Goal: Task Accomplishment & Management: Manage account settings

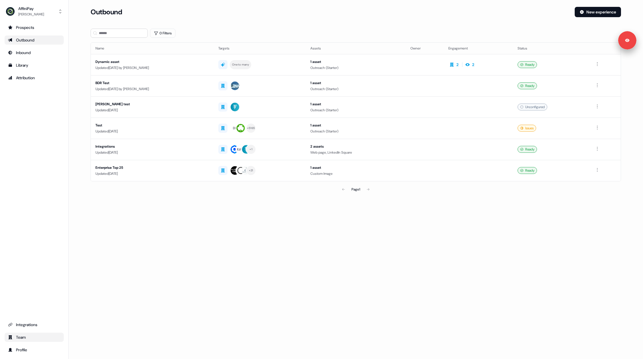
click at [37, 335] on div "Team" at bounding box center [34, 337] width 52 height 6
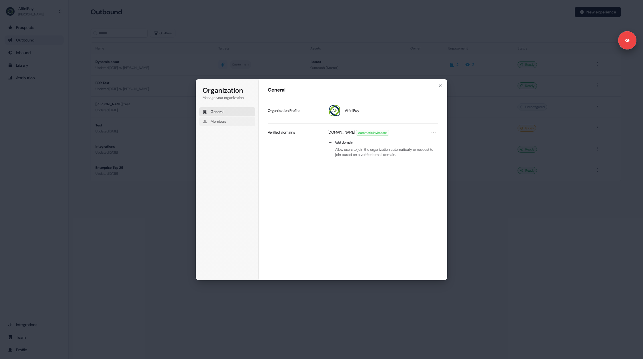
click at [226, 122] on span "Members" at bounding box center [218, 121] width 15 height 5
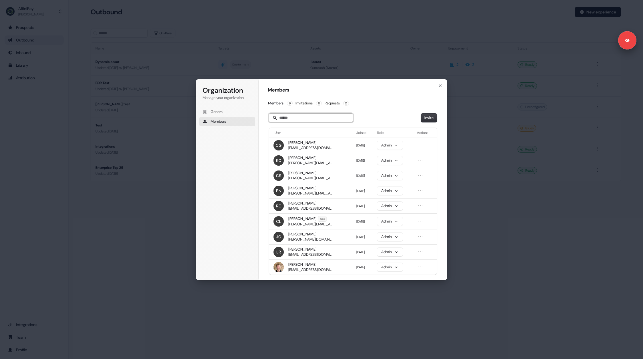
click at [284, 119] on input "Search" at bounding box center [311, 117] width 84 height 9
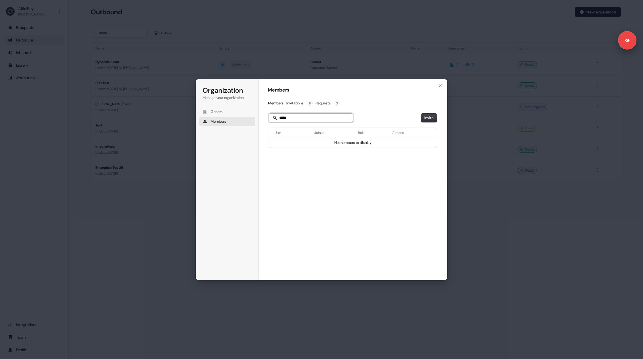
type input "*****"
click at [427, 117] on button "Invite" at bounding box center [429, 117] width 16 height 9
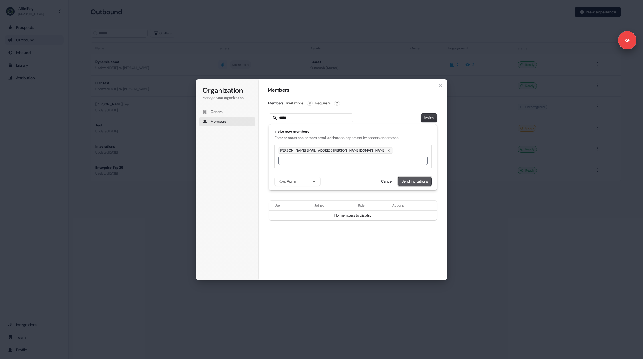
click at [405, 183] on button "Send invitations" at bounding box center [414, 181] width 33 height 9
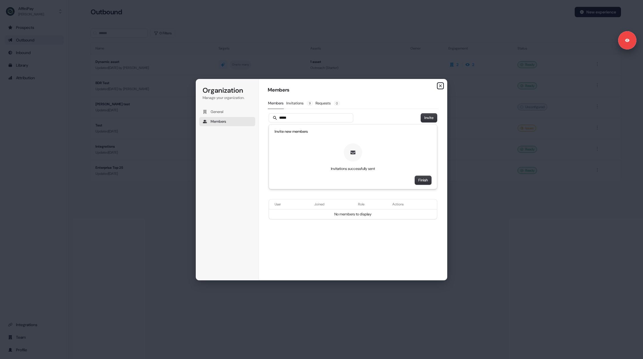
click at [441, 86] on icon "button" at bounding box center [440, 86] width 2 height 2
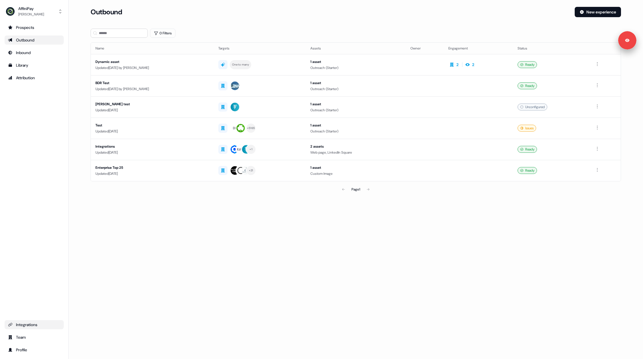
click at [30, 327] on link "Integrations" at bounding box center [34, 324] width 59 height 9
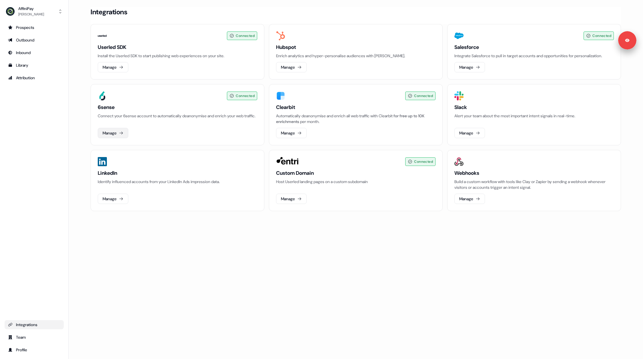
click at [111, 132] on button "Manage" at bounding box center [113, 133] width 31 height 10
click at [41, 125] on div "Prospects Outbound Inbound Library Attribution Integrations Team Profile" at bounding box center [34, 188] width 59 height 331
click at [27, 40] on div "Outbound" at bounding box center [34, 40] width 52 height 6
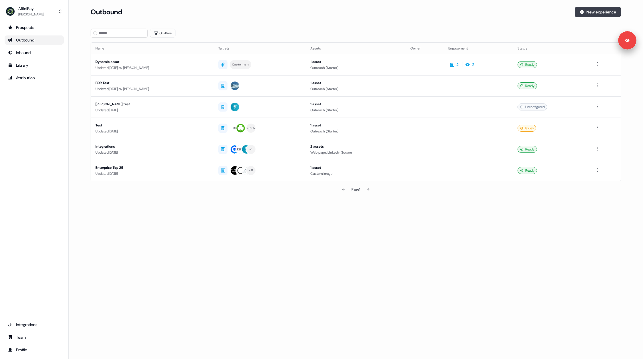
click at [606, 11] on button "New experience" at bounding box center [598, 12] width 46 height 10
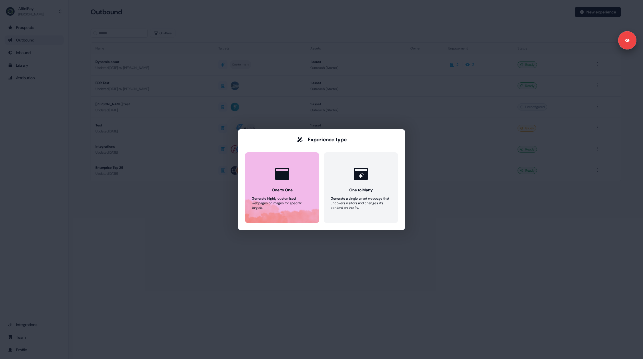
click at [260, 195] on button "One to One Generate highly customised webpages or images for specific targets." at bounding box center [282, 187] width 74 height 71
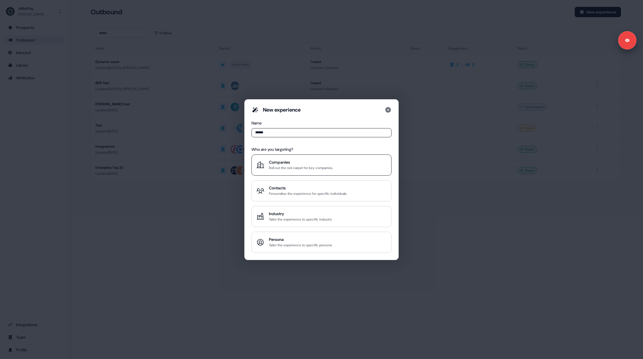
type input "******"
click at [305, 169] on div "Roll out the red carpet for key companies" at bounding box center [301, 168] width 64 height 6
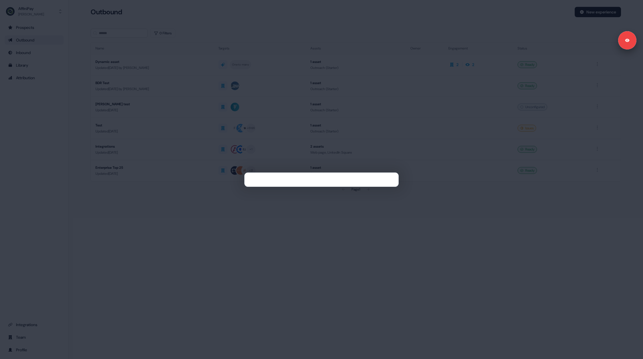
click at [264, 268] on div at bounding box center [321, 179] width 643 height 359
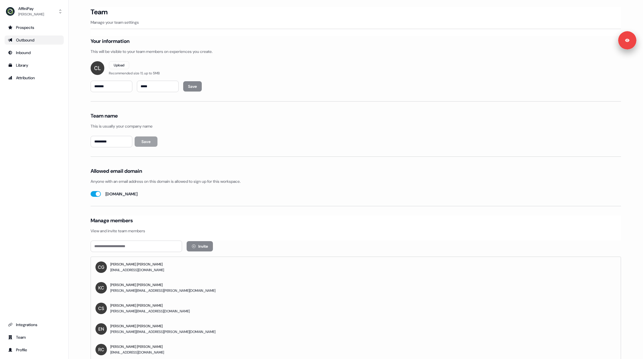
click at [33, 42] on div "Outbound" at bounding box center [34, 40] width 52 height 6
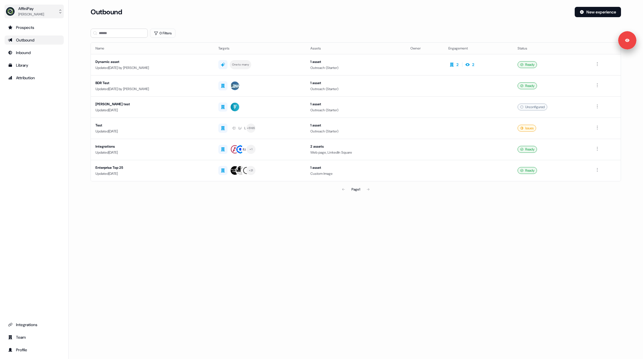
click at [40, 10] on div "AffiniPay" at bounding box center [31, 9] width 26 height 6
click at [41, 47] on div "Logout" at bounding box center [34, 47] width 54 height 10
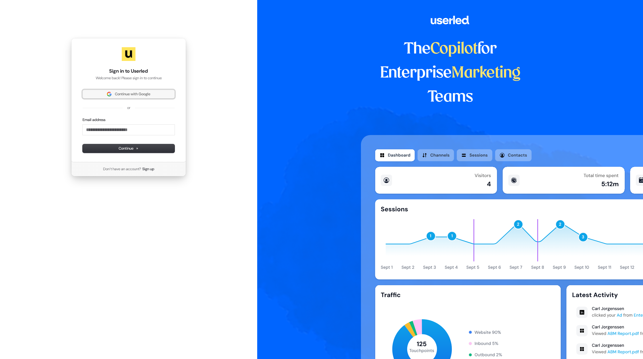
click at [137, 94] on span "Continue with Google" at bounding box center [132, 93] width 35 height 5
